Goal: Task Accomplishment & Management: Manage account settings

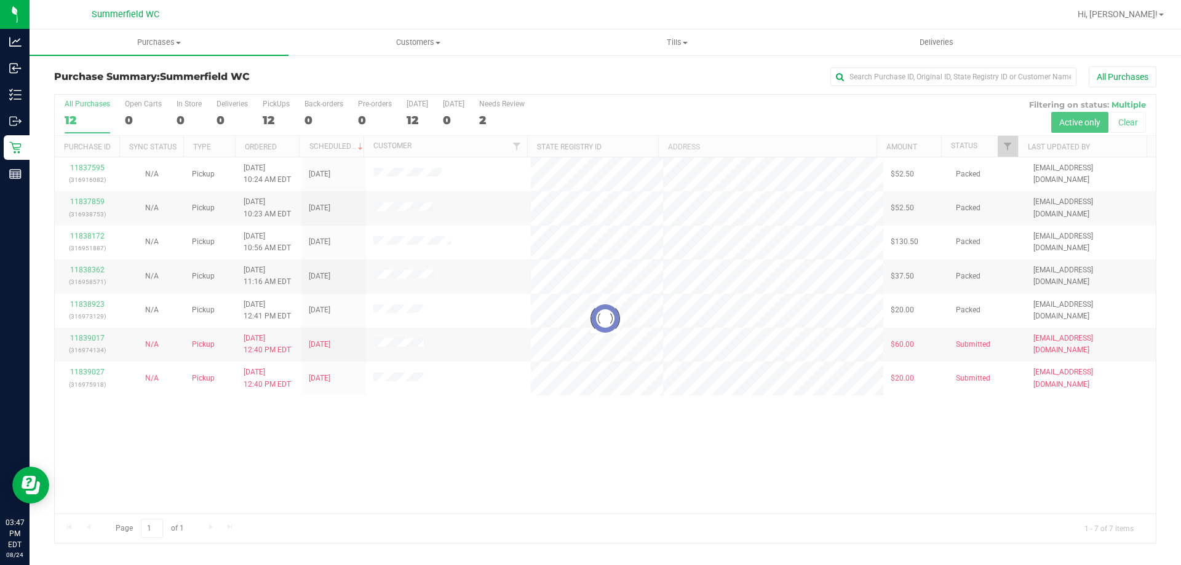
click at [742, 437] on div at bounding box center [605, 319] width 1101 height 449
click at [375, 408] on div "Loading... 11837595 (316916082) N/A Pickup [DATE] 10:24 AM EDT 8/24/2025 $52.50…" at bounding box center [605, 336] width 1101 height 356
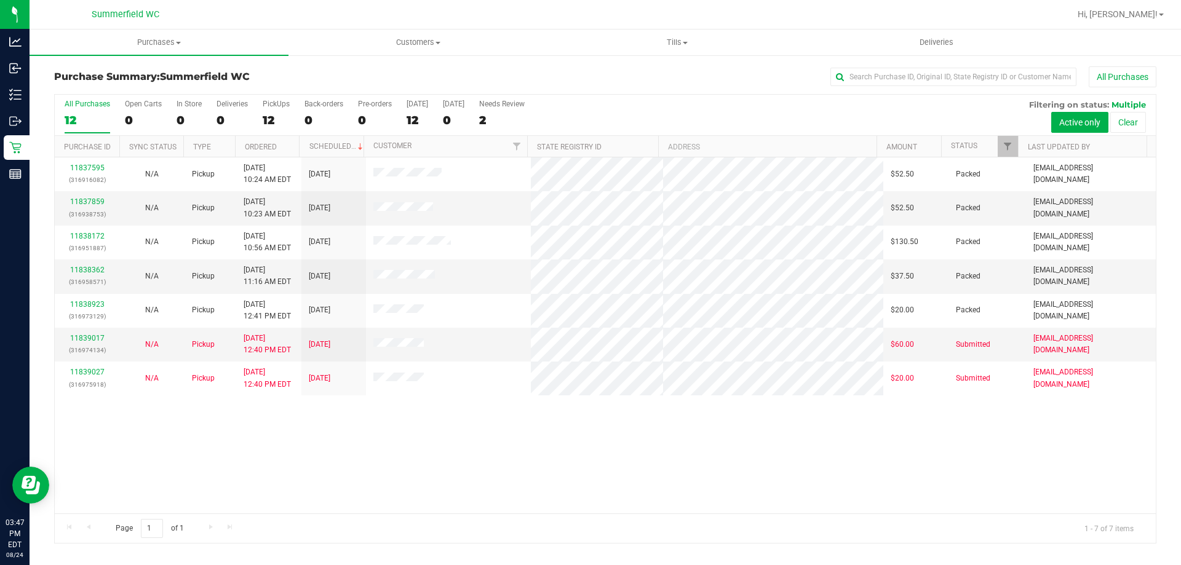
click at [251, 479] on div "11837595 (316916082) N/A Pickup [DATE] 10:24 AM EDT 8/24/2025 $52.50 Packed [EM…" at bounding box center [605, 336] width 1101 height 356
click at [87, 337] on link "11839017" at bounding box center [87, 338] width 34 height 9
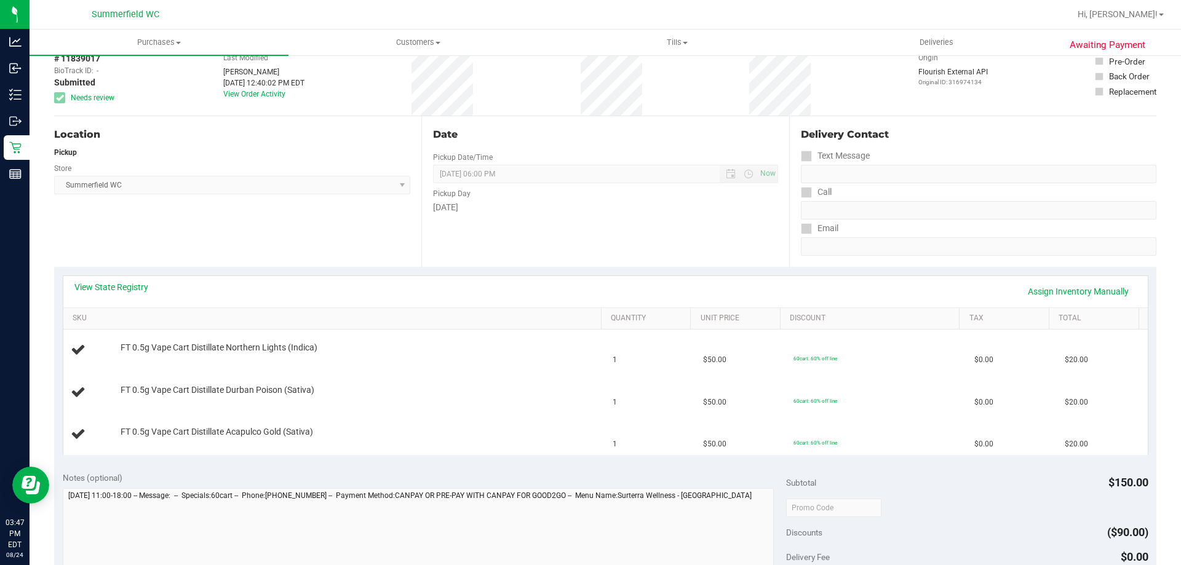
scroll to position [185, 0]
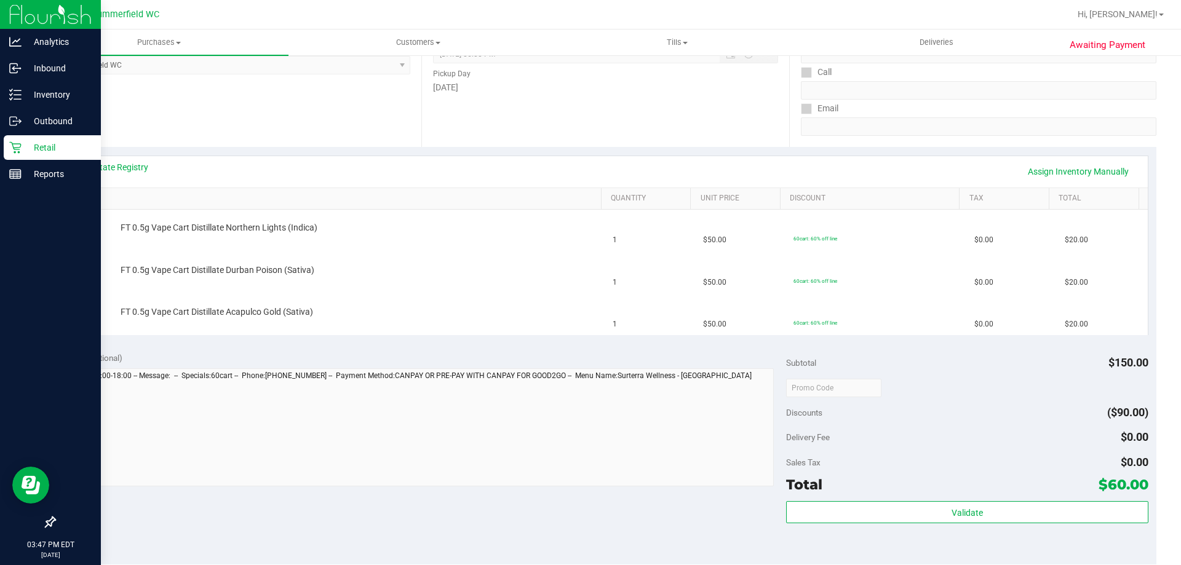
click at [44, 148] on p "Retail" at bounding box center [59, 147] width 74 height 15
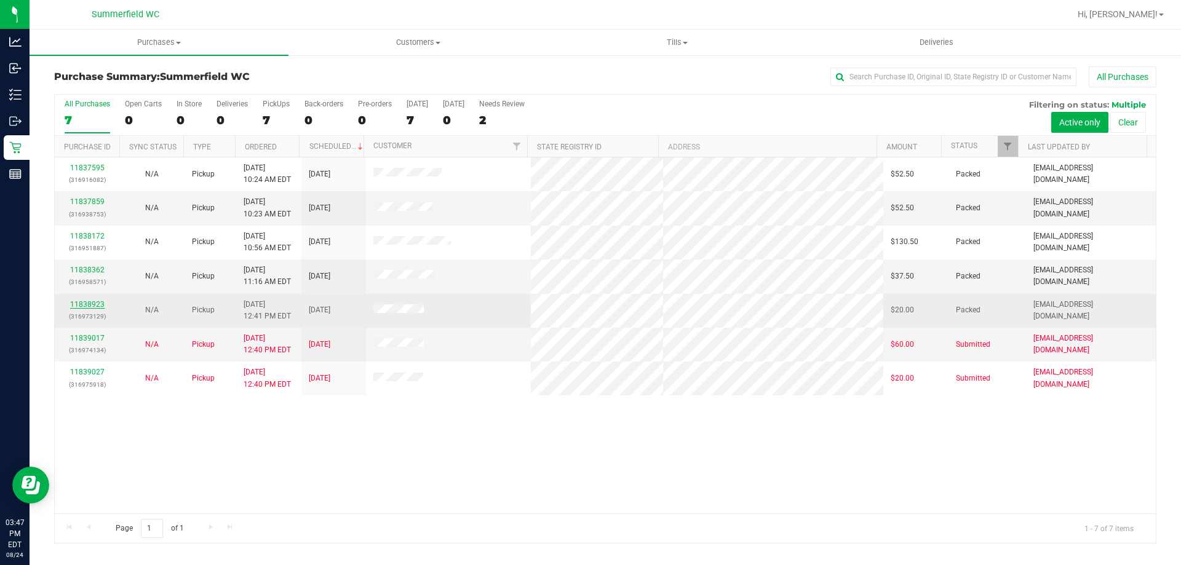
click at [87, 306] on link "11838923" at bounding box center [87, 304] width 34 height 9
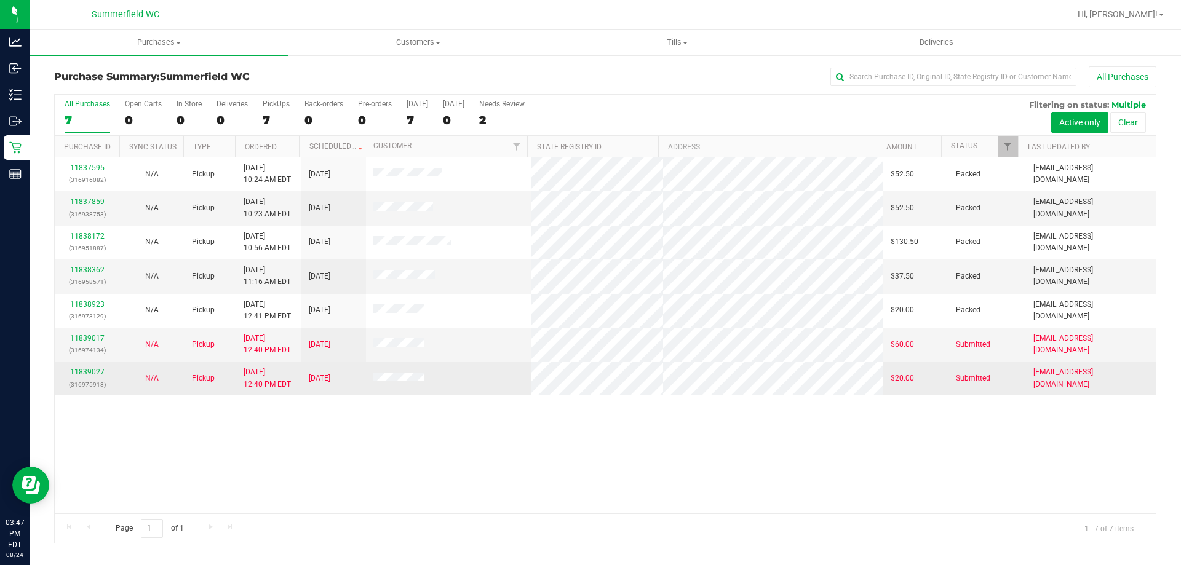
click at [92, 369] on link "11839027" at bounding box center [87, 372] width 34 height 9
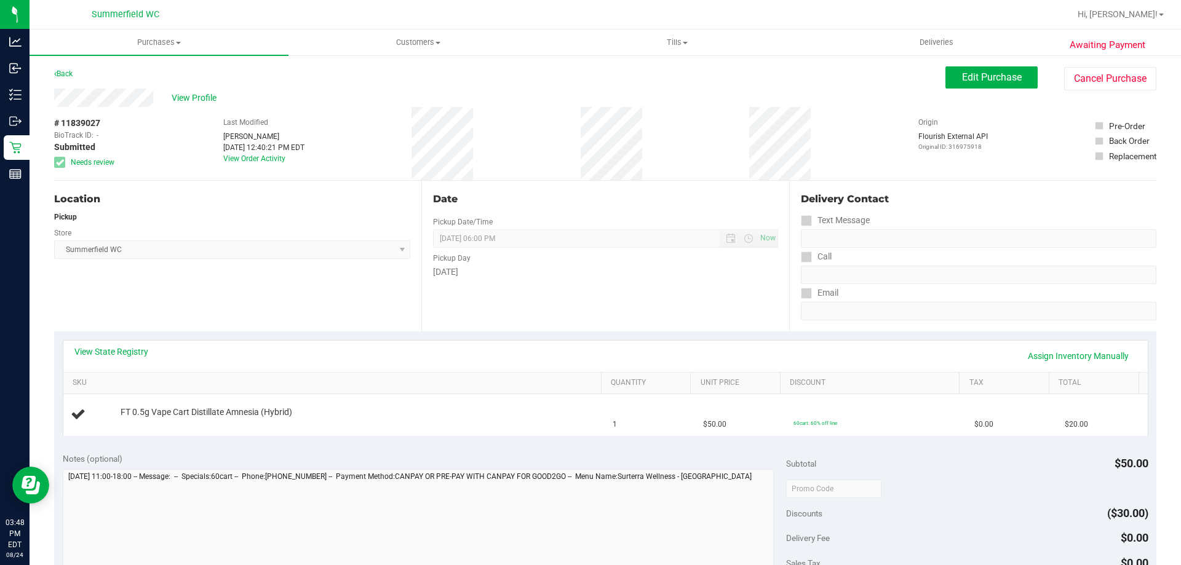
click at [142, 279] on div "Location Pickup Store [PERSON_NAME] Select Store [PERSON_NAME][GEOGRAPHIC_DATA]…" at bounding box center [237, 256] width 367 height 151
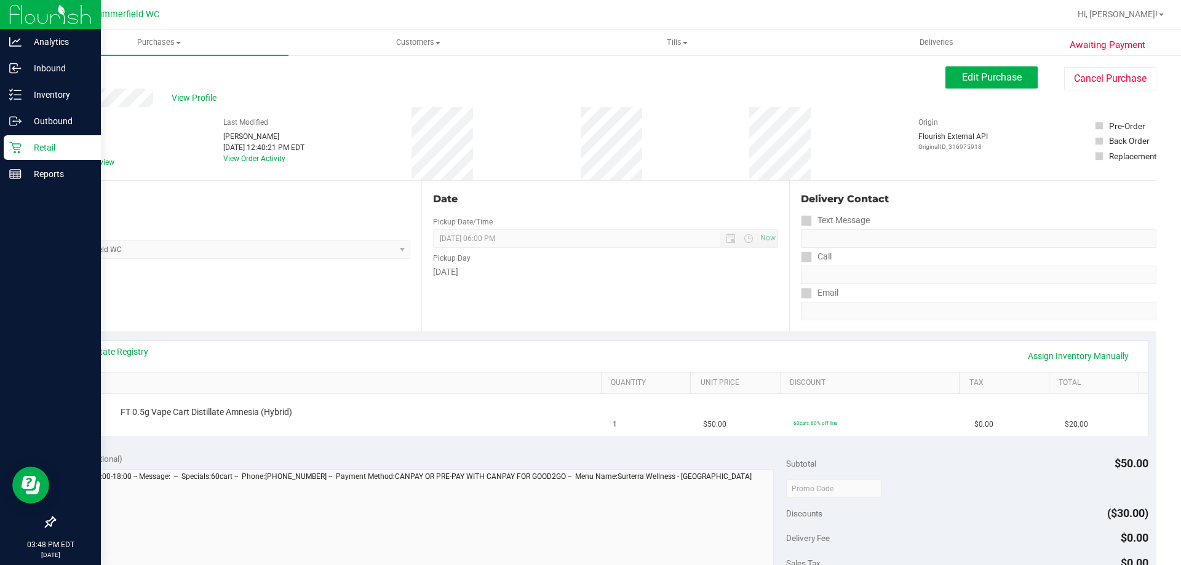
click at [14, 143] on icon at bounding box center [15, 148] width 12 height 12
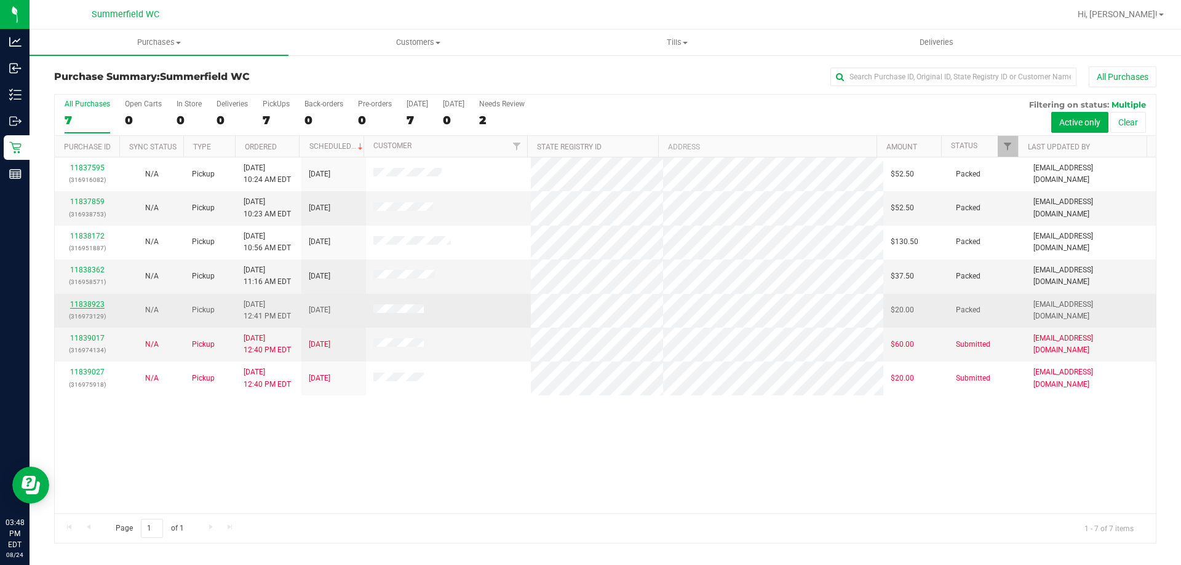
click at [87, 301] on link "11838923" at bounding box center [87, 304] width 34 height 9
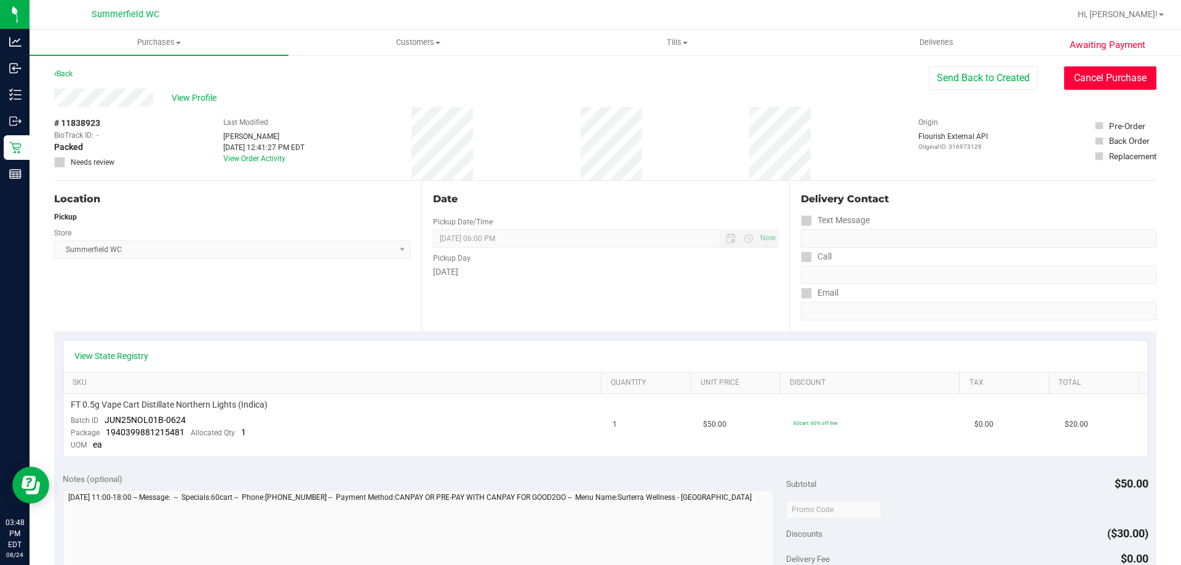
click at [1110, 76] on button "Cancel Purchase" at bounding box center [1110, 77] width 92 height 23
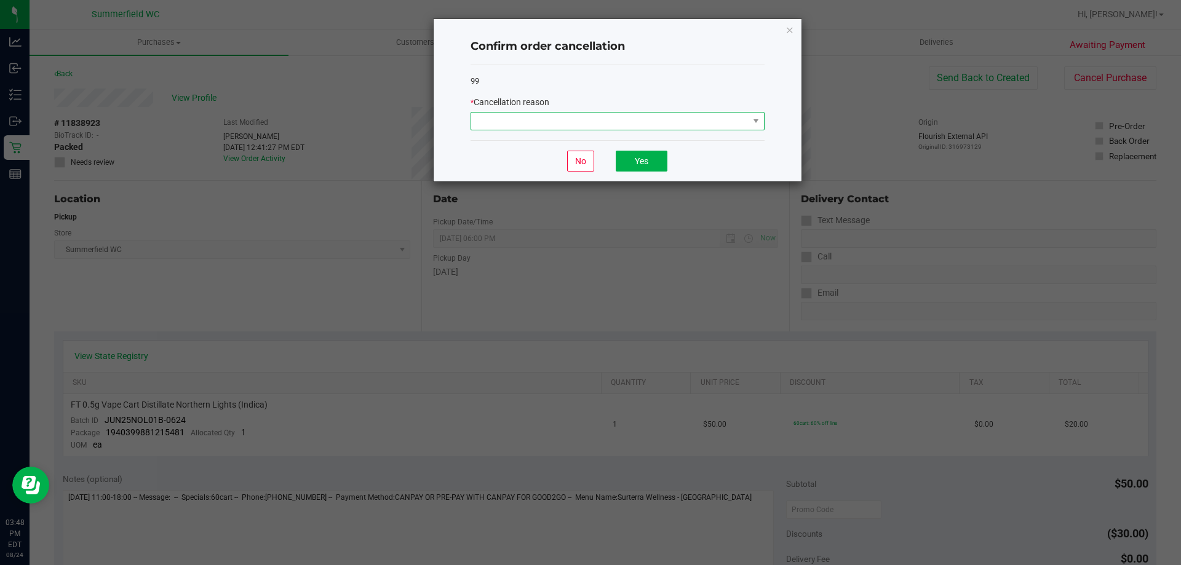
click at [579, 124] on span at bounding box center [609, 121] width 277 height 17
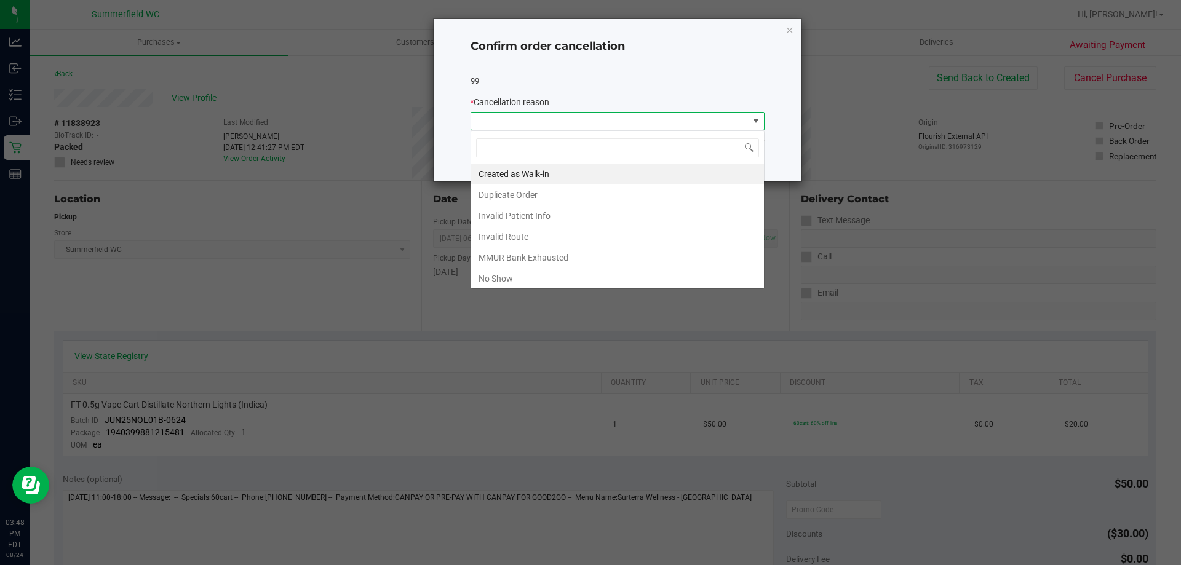
scroll to position [18, 294]
click at [549, 190] on li "Duplicate Order" at bounding box center [617, 195] width 293 height 21
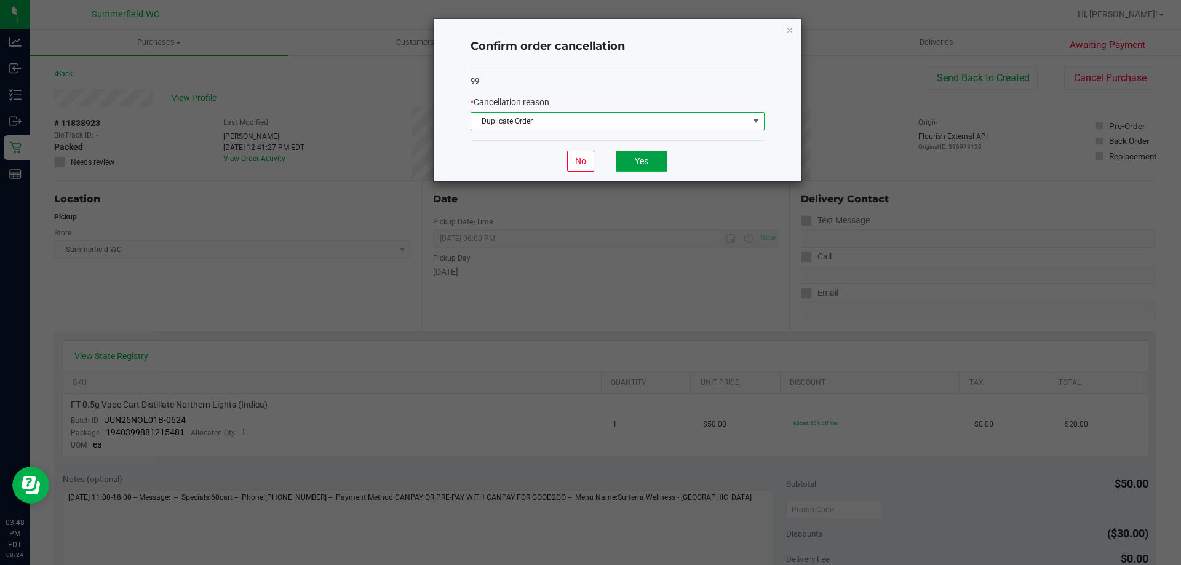
click at [649, 159] on button "Yes" at bounding box center [642, 161] width 52 height 21
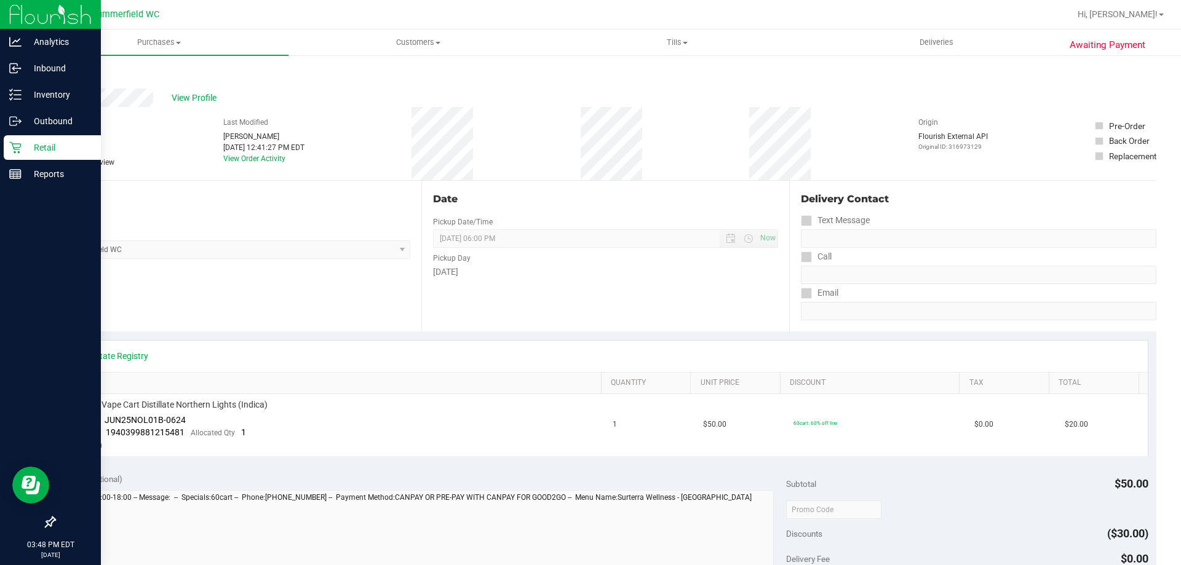
click at [43, 142] on p "Retail" at bounding box center [59, 147] width 74 height 15
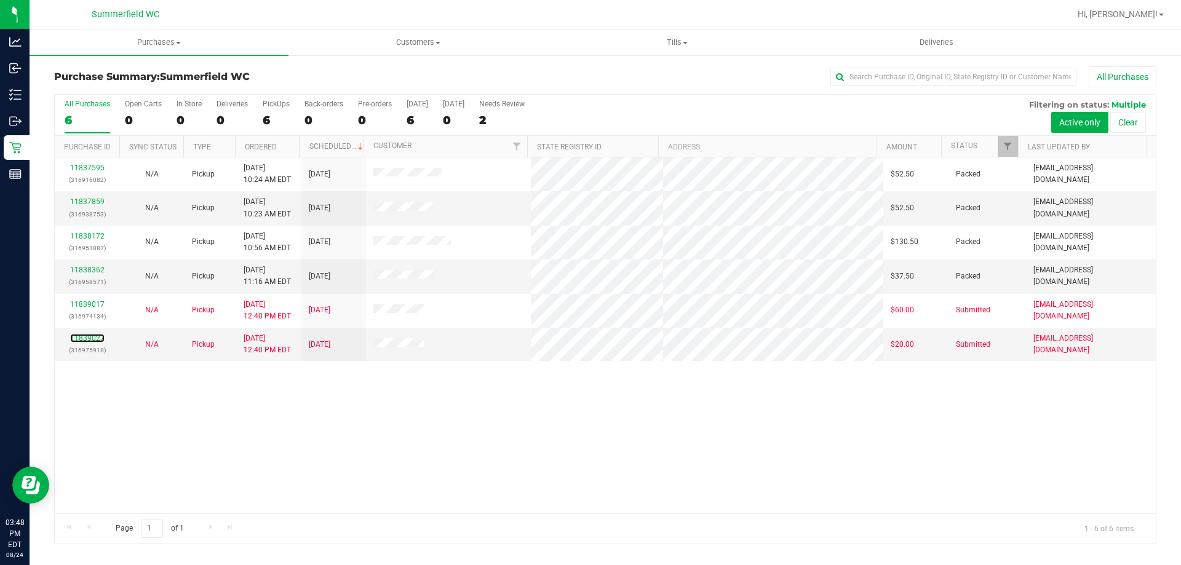
click at [88, 336] on link "11839027" at bounding box center [87, 338] width 34 height 9
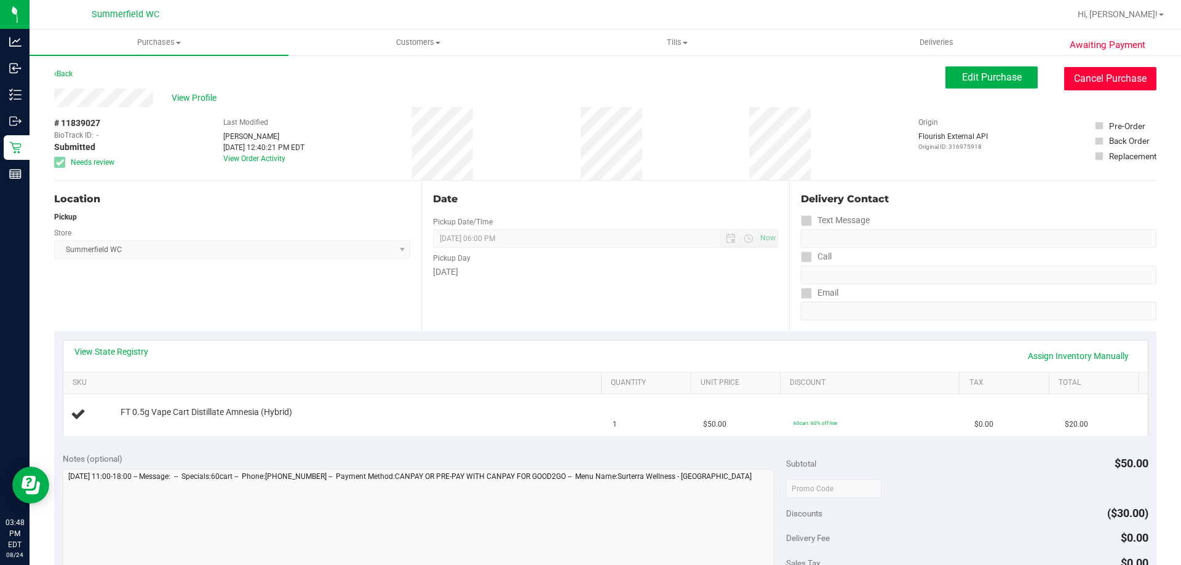
click at [1117, 71] on button "Cancel Purchase" at bounding box center [1110, 78] width 92 height 23
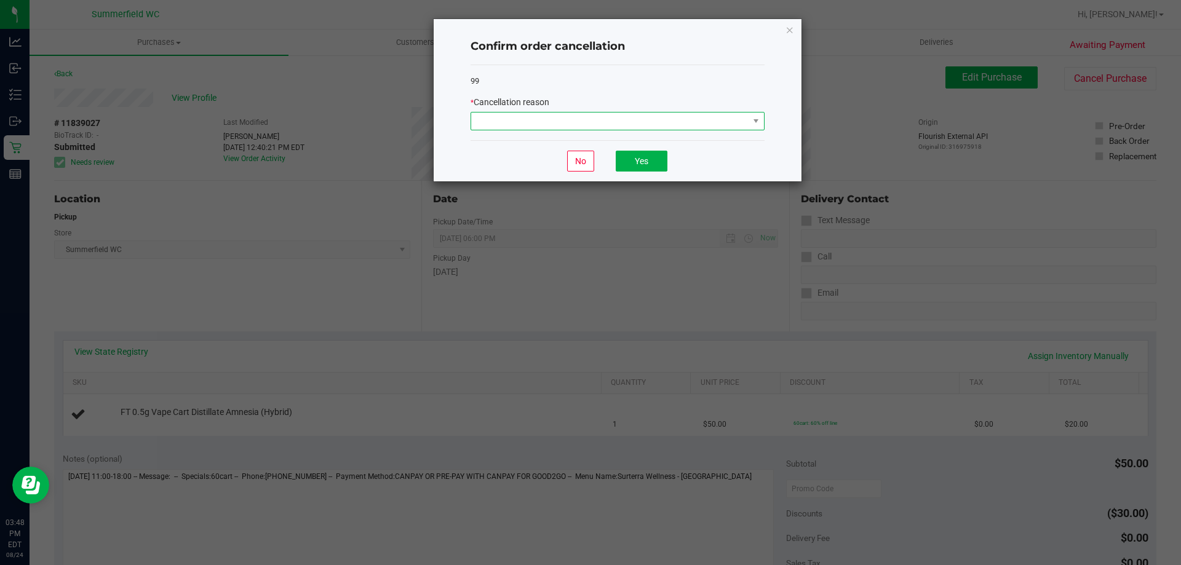
click at [568, 121] on span at bounding box center [609, 121] width 277 height 17
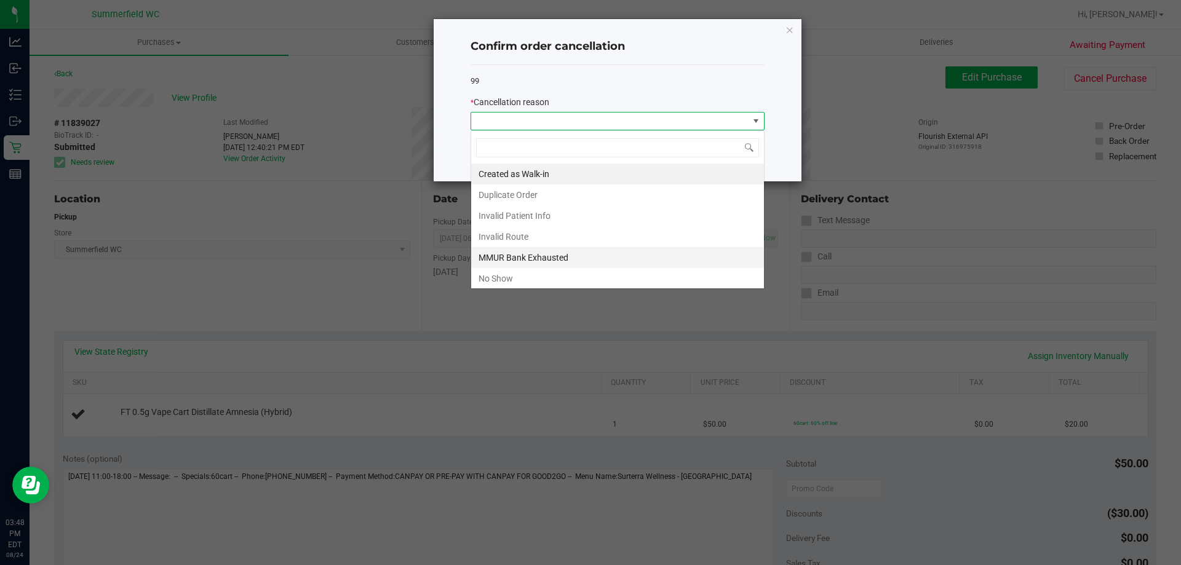
scroll to position [18, 294]
click at [509, 282] on li "No Show" at bounding box center [617, 278] width 293 height 21
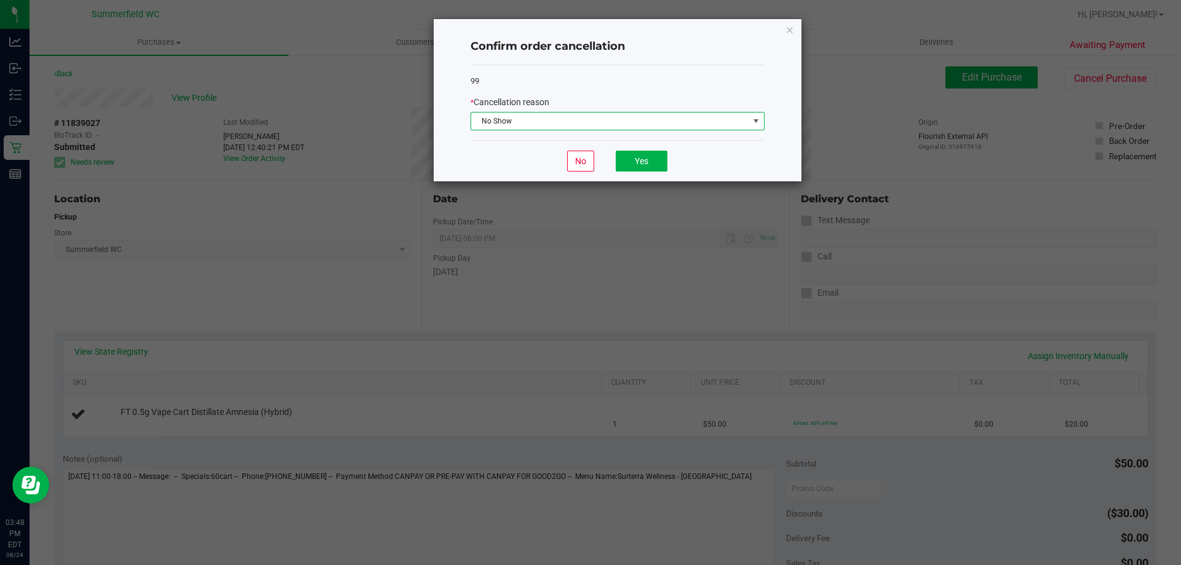
click at [609, 119] on span "No Show" at bounding box center [609, 121] width 277 height 17
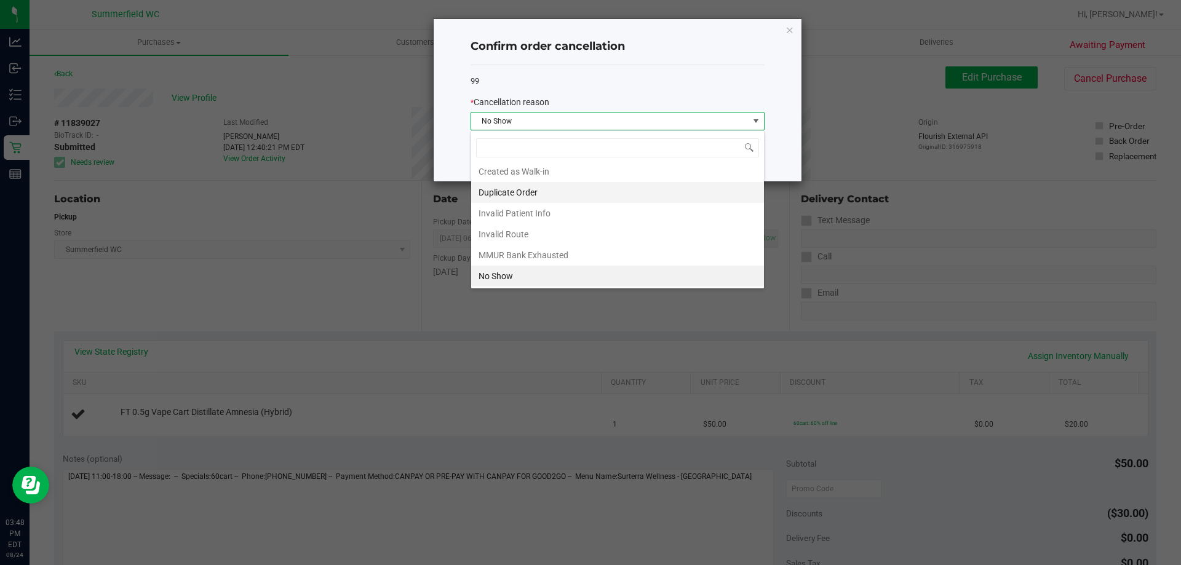
click at [522, 196] on li "Duplicate Order" at bounding box center [617, 192] width 293 height 21
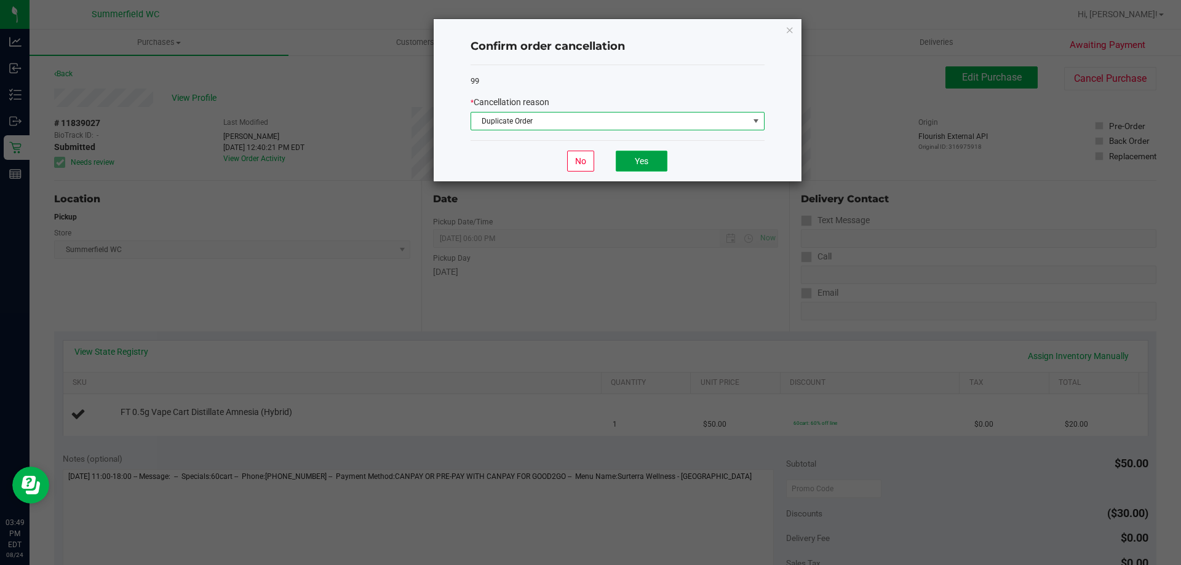
click at [657, 156] on button "Yes" at bounding box center [642, 161] width 52 height 21
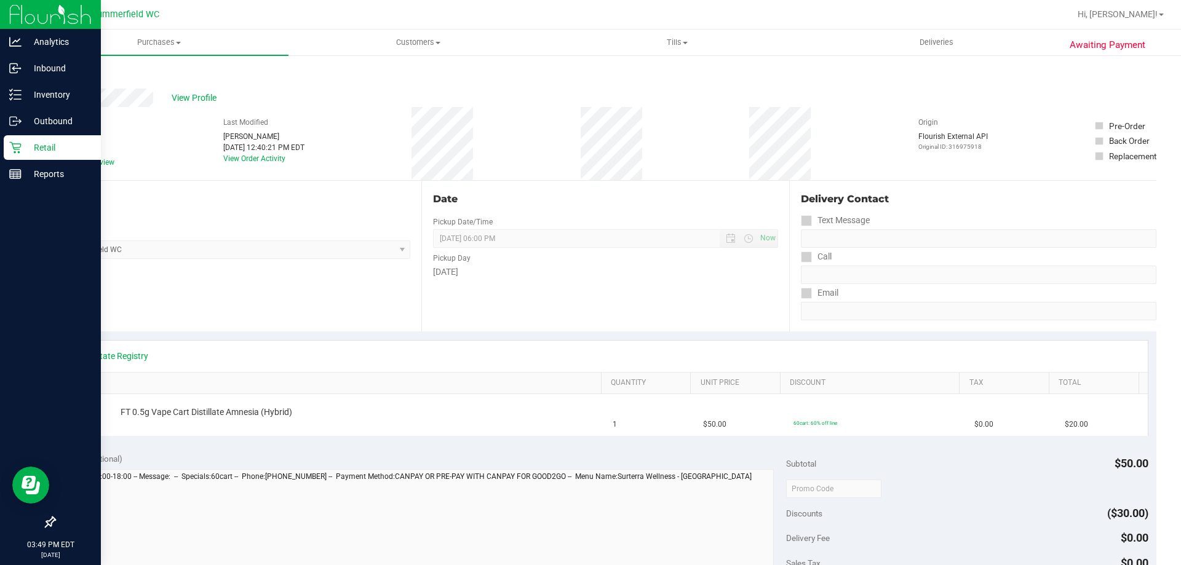
click at [53, 148] on p "Retail" at bounding box center [59, 147] width 74 height 15
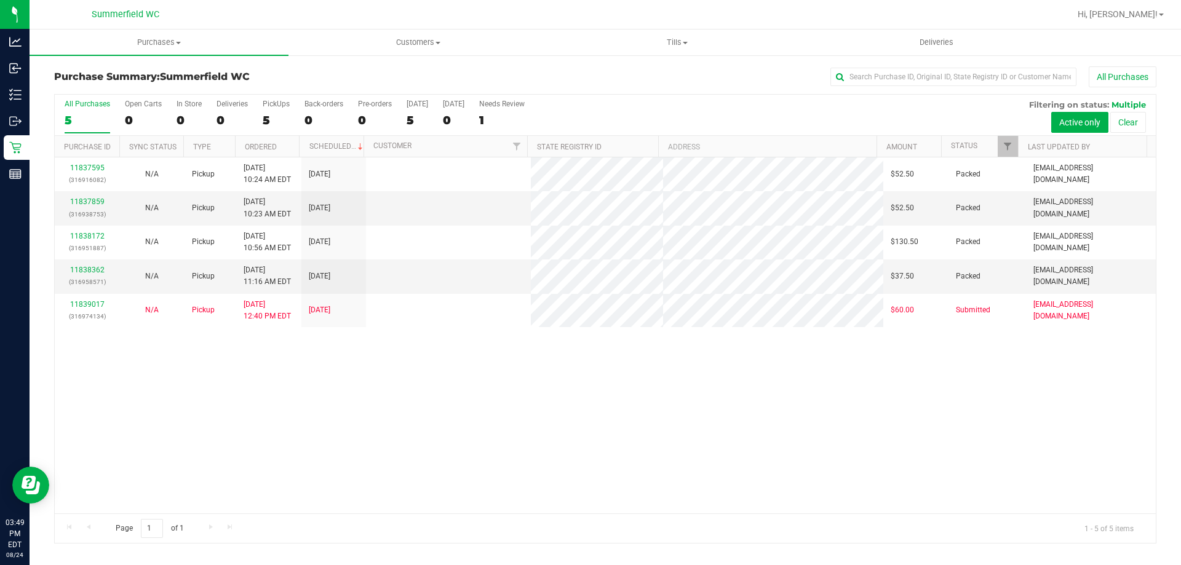
click at [87, 312] on p "(316974134)" at bounding box center [87, 317] width 50 height 12
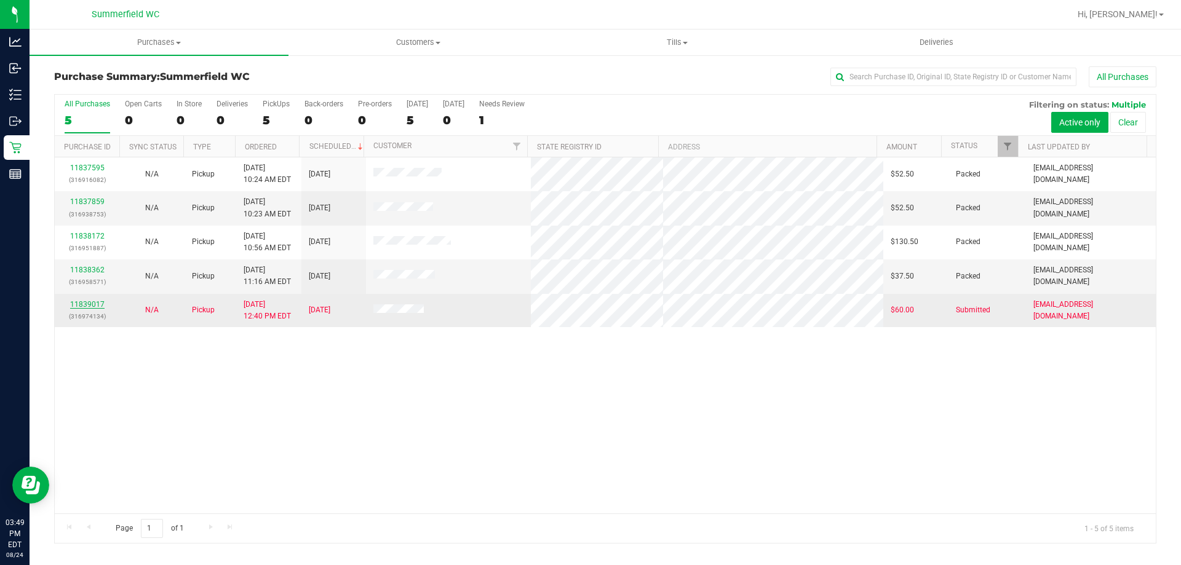
click at [87, 303] on link "11839017" at bounding box center [87, 304] width 34 height 9
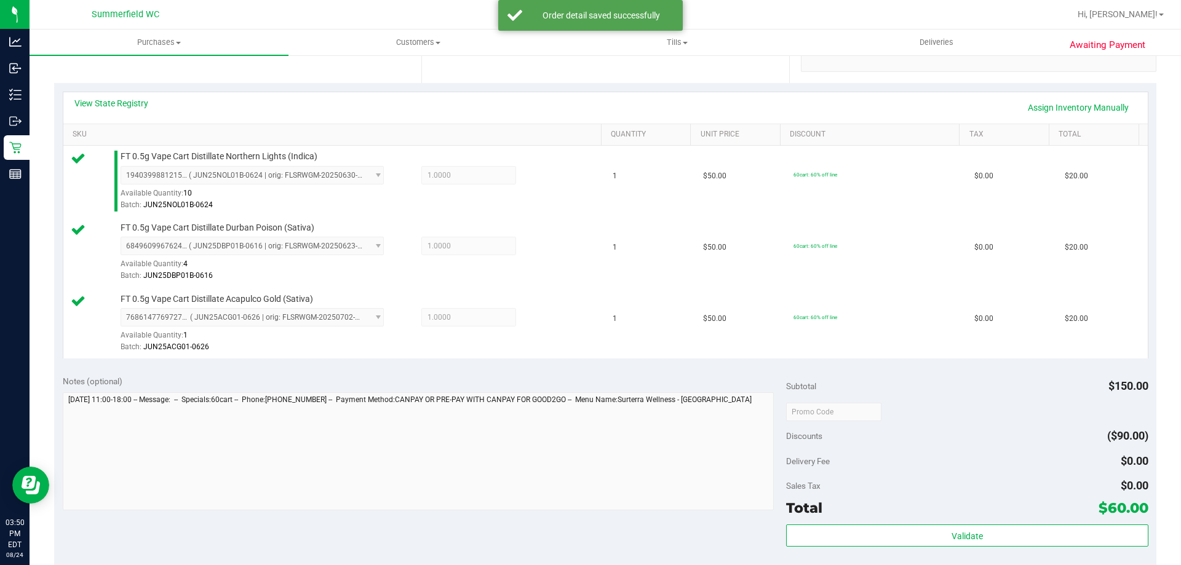
scroll to position [369, 0]
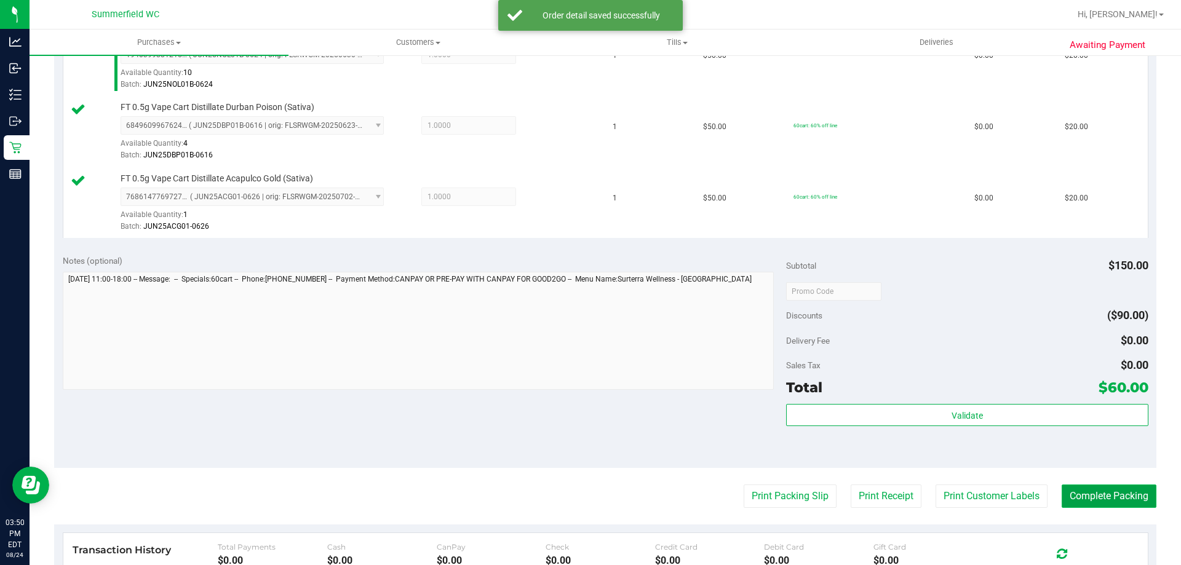
click at [1071, 495] on button "Complete Packing" at bounding box center [1109, 496] width 95 height 23
